Goal: Navigation & Orientation: Find specific page/section

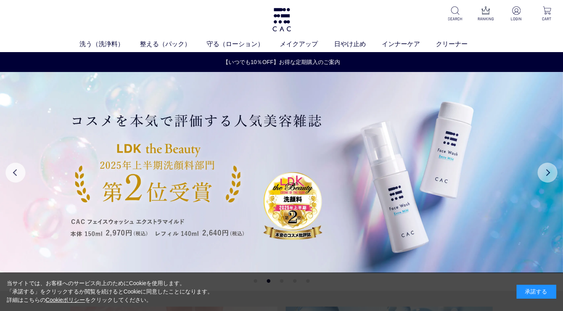
click at [548, 172] on button "Next" at bounding box center [548, 173] width 20 height 20
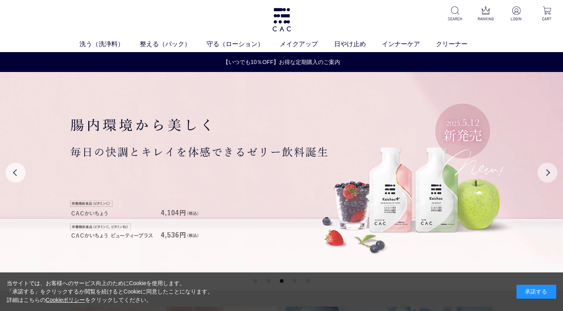
click at [548, 172] on button "Next" at bounding box center [548, 173] width 20 height 20
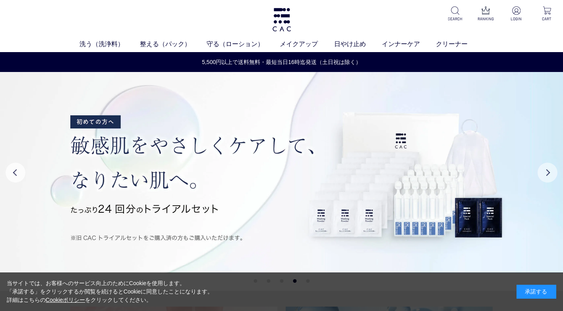
click at [548, 172] on button "Next" at bounding box center [548, 173] width 20 height 20
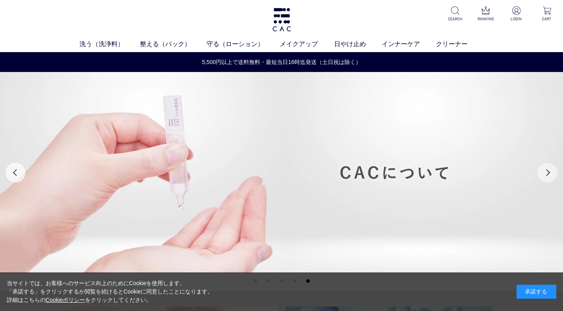
click at [547, 172] on button "Next" at bounding box center [548, 173] width 20 height 20
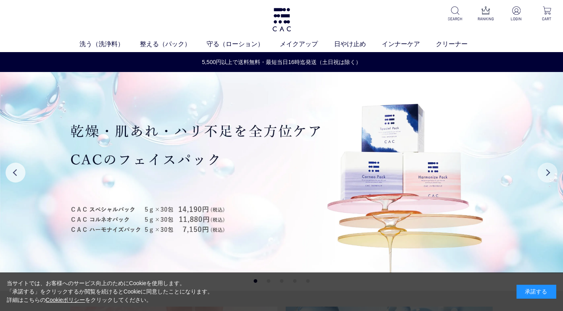
click at [547, 172] on button "Next" at bounding box center [548, 173] width 20 height 20
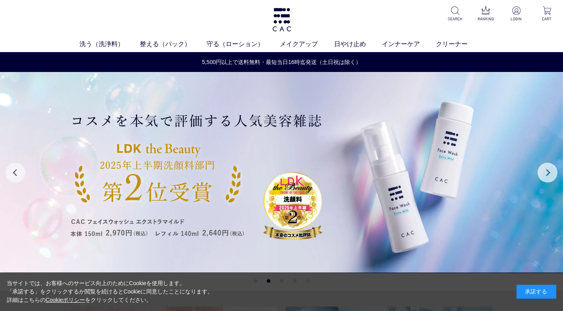
click at [10, 174] on button "Previous" at bounding box center [16, 173] width 20 height 20
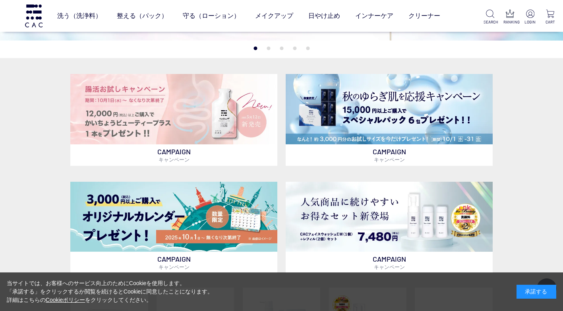
scroll to position [199, 0]
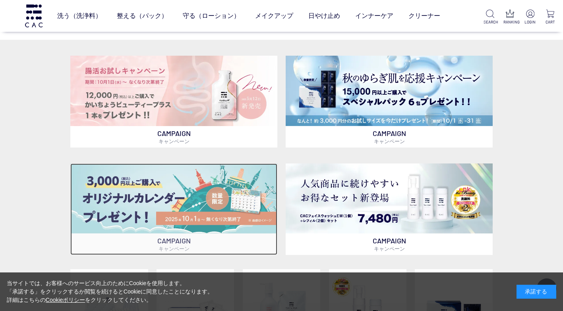
click at [143, 199] on img at bounding box center [173, 198] width 207 height 70
